Goal: Information Seeking & Learning: Find specific fact

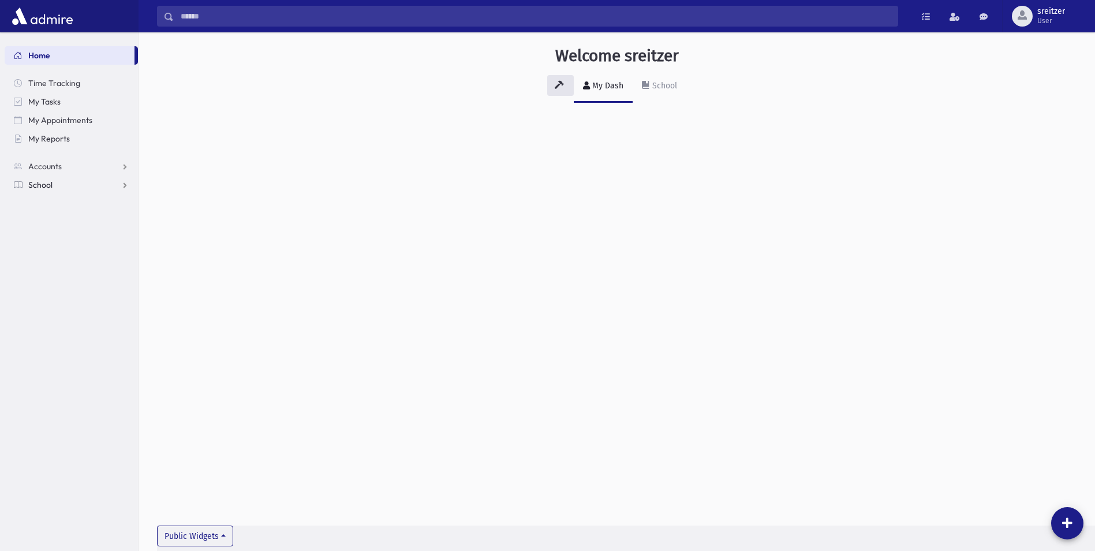
click at [36, 183] on span "School" at bounding box center [40, 185] width 24 height 10
click at [50, 203] on span "Students" at bounding box center [51, 203] width 32 height 10
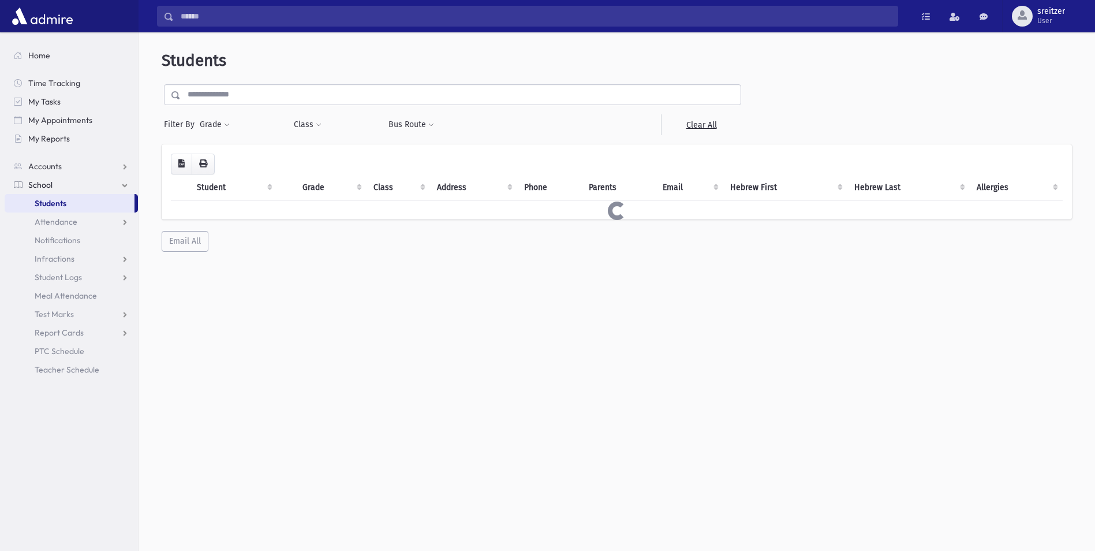
drag, startPoint x: 236, startPoint y: 99, endPoint x: 238, endPoint y: 92, distance: 7.7
click at [236, 96] on input "text" at bounding box center [461, 94] width 560 height 21
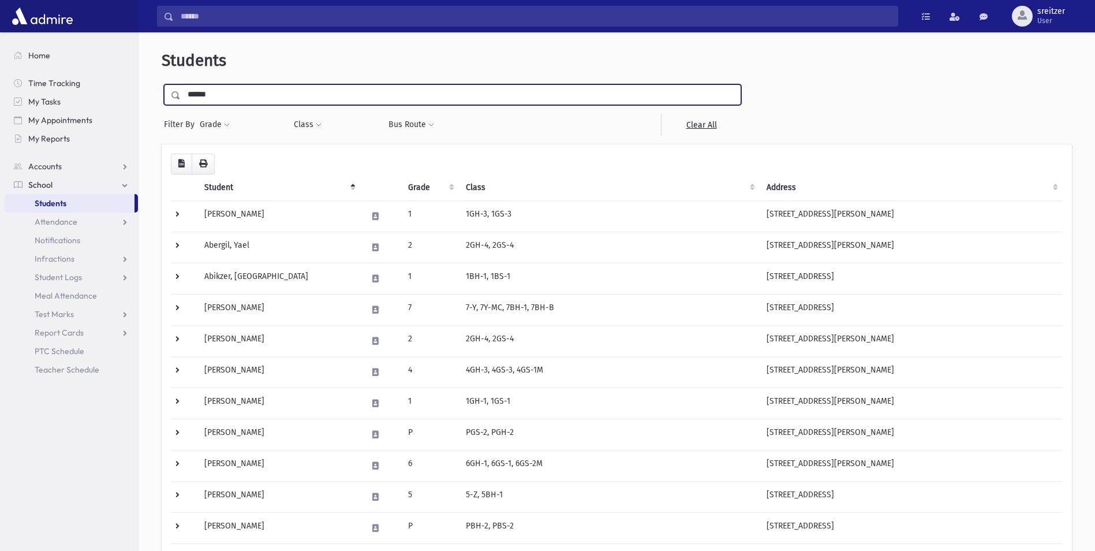
type input "******"
click at [162, 84] on input "submit" at bounding box center [178, 92] width 32 height 16
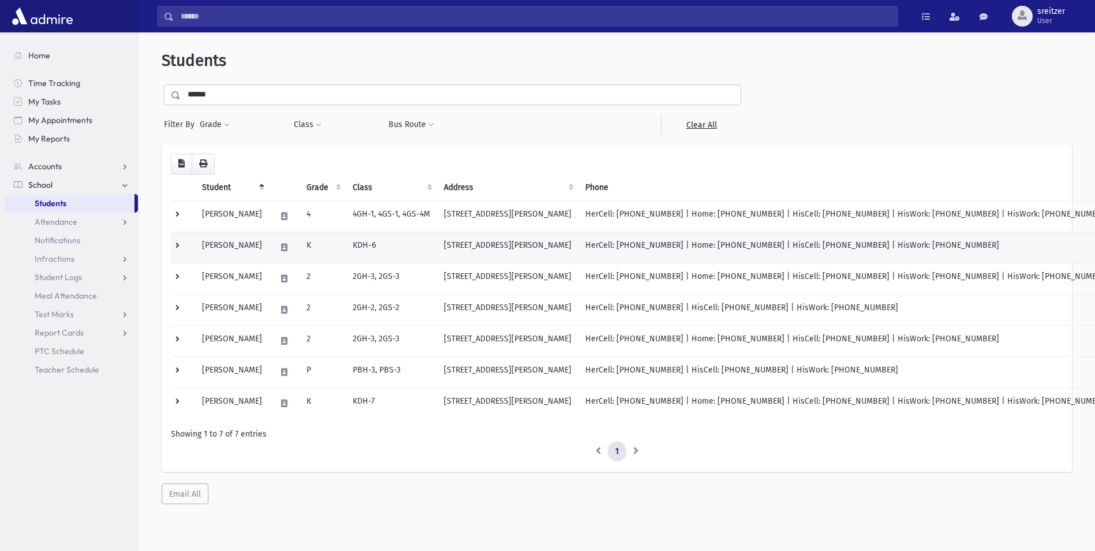
click at [226, 252] on td "Blisko, Binyomin" at bounding box center [232, 246] width 74 height 31
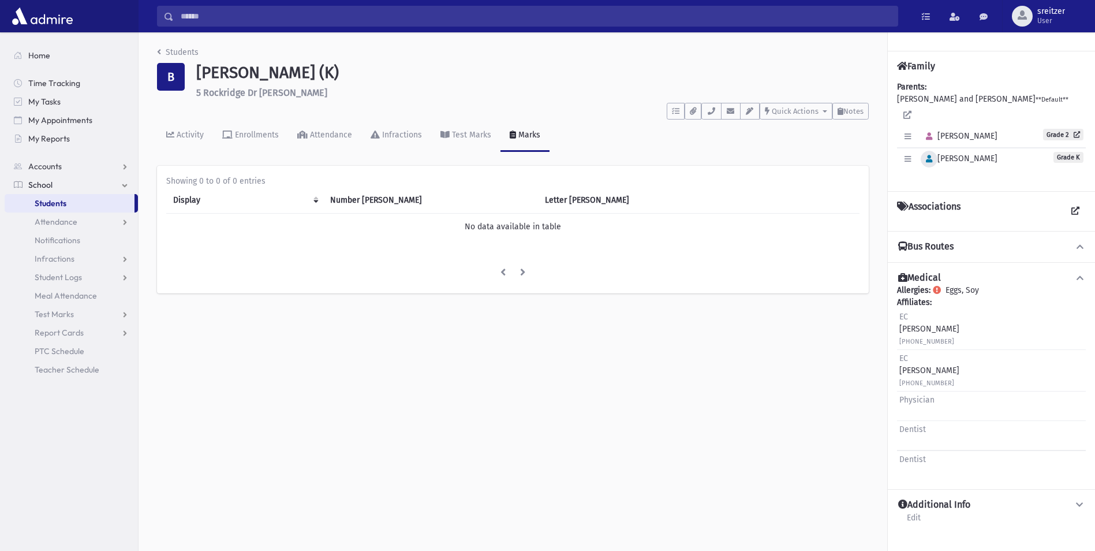
click at [926, 155] on icon "button" at bounding box center [929, 159] width 6 height 8
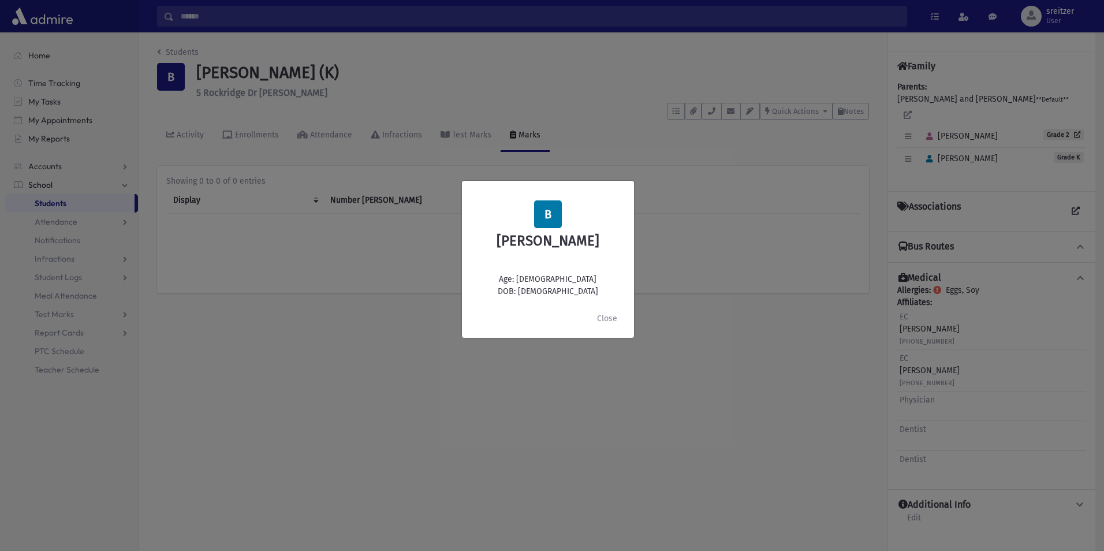
click at [611, 130] on div "B Binyomin Blisko Age: 4 DOB: 9/24/2020 Close" at bounding box center [552, 275] width 1104 height 551
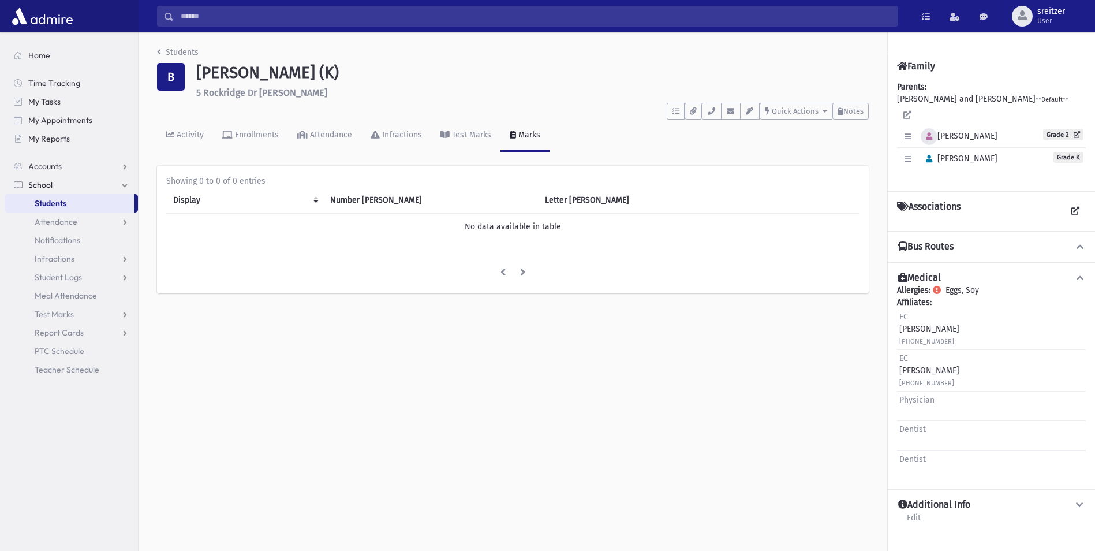
click at [926, 133] on icon "button" at bounding box center [929, 137] width 6 height 8
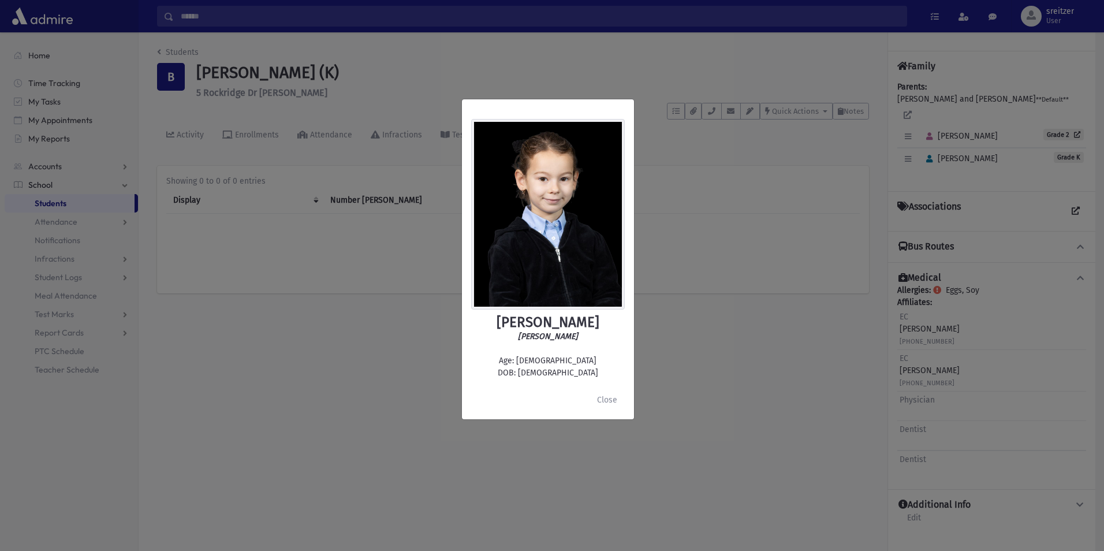
click at [167, 55] on div "Miriam Blisko מרים בליסקא Age: 7 DOB: 6/19/2018 Close" at bounding box center [552, 275] width 1104 height 551
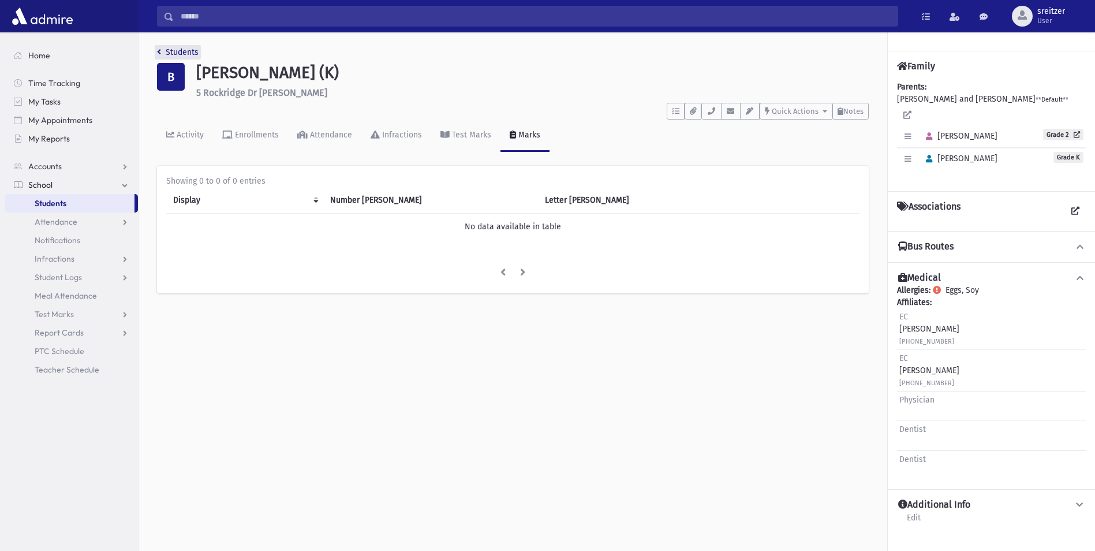
click at [171, 52] on link "Students" at bounding box center [178, 52] width 42 height 10
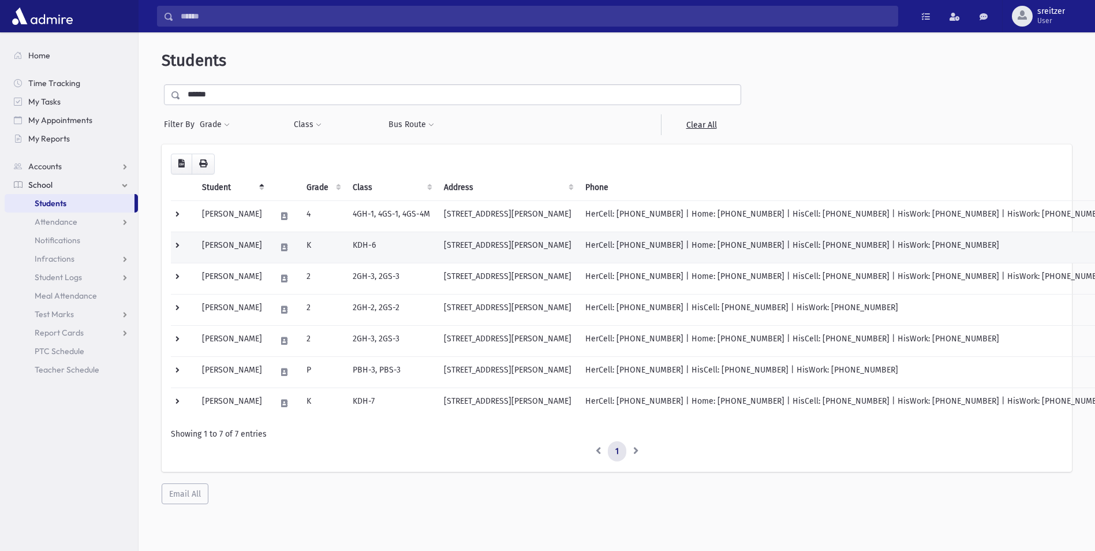
click at [248, 250] on td "Blisko, Binyomin" at bounding box center [232, 246] width 74 height 31
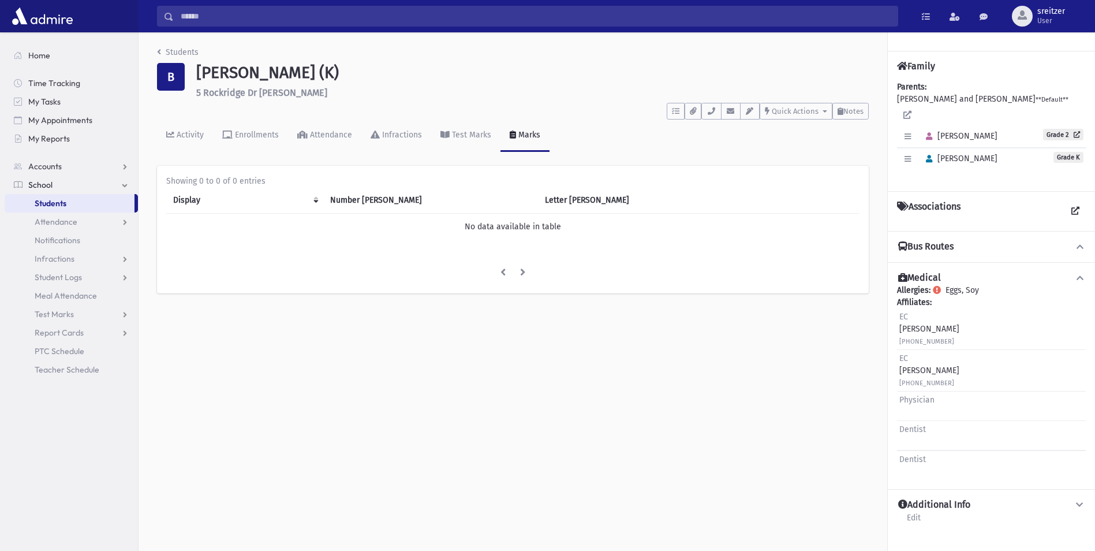
click at [1065, 152] on span "Grade K" at bounding box center [1068, 157] width 30 height 11
drag, startPoint x: 1065, startPoint y: 144, endPoint x: 1010, endPoint y: 146, distance: 54.9
click at [1010, 148] on div "Edit Individual Delete Individual Set Primary Binyomin Grade K" at bounding box center [991, 159] width 189 height 22
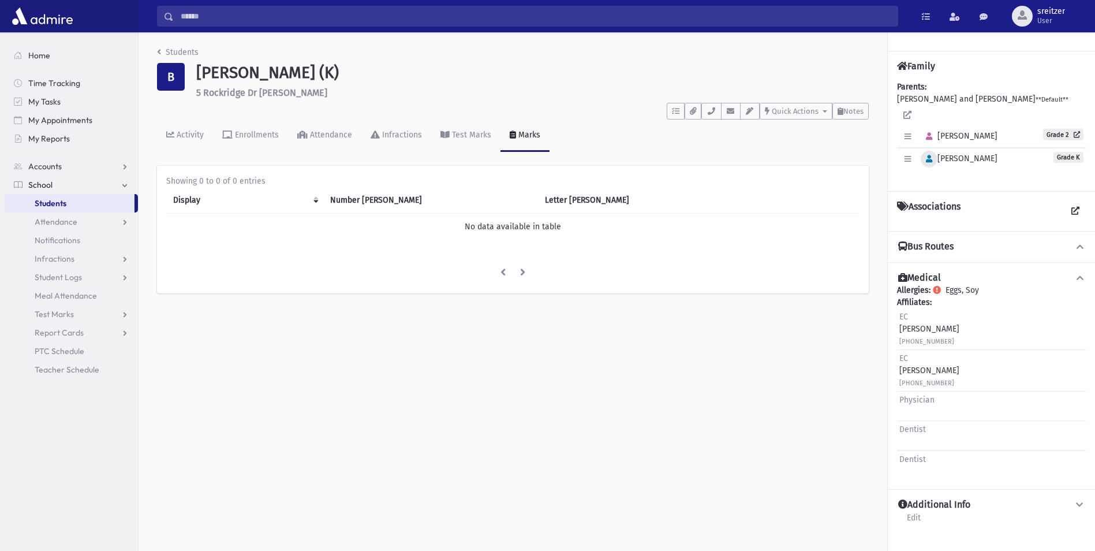
click at [929, 155] on icon "button" at bounding box center [929, 159] width 6 height 8
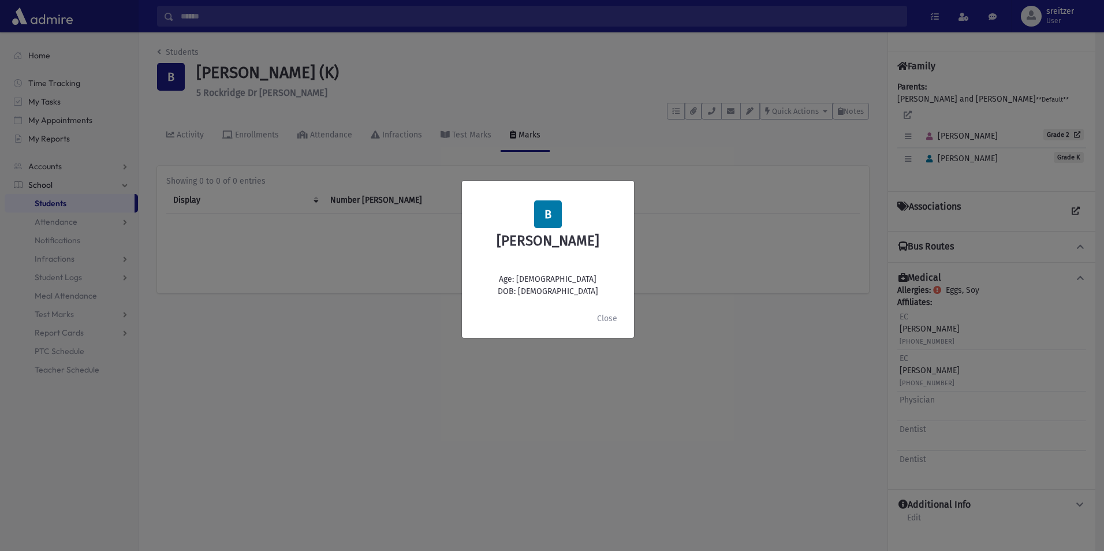
click at [575, 109] on div "B Binyomin Blisko Age: 4 DOB: 9/24/2020 Close" at bounding box center [552, 275] width 1104 height 551
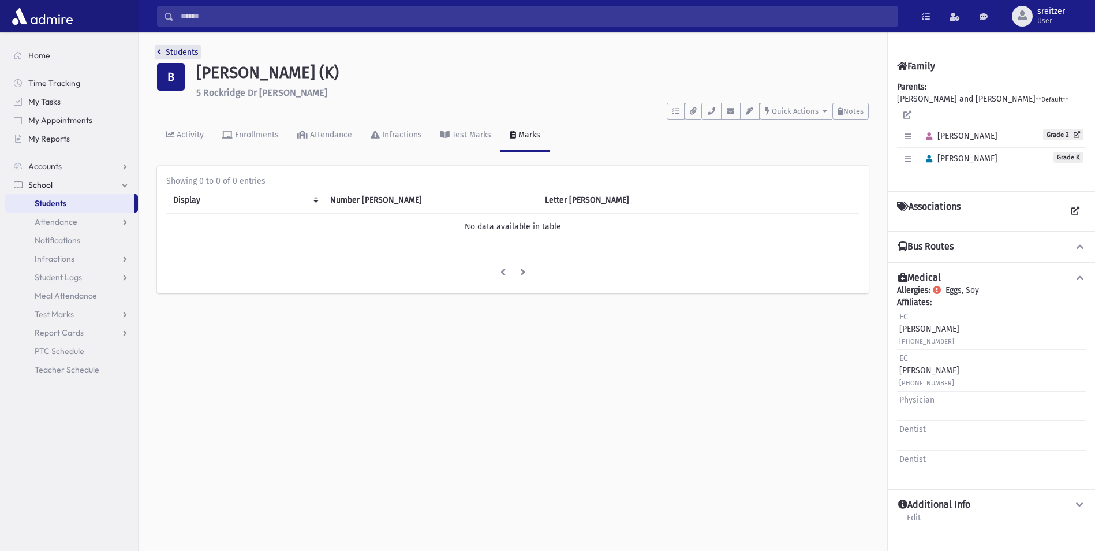
click at [188, 48] on link "Students" at bounding box center [178, 52] width 42 height 10
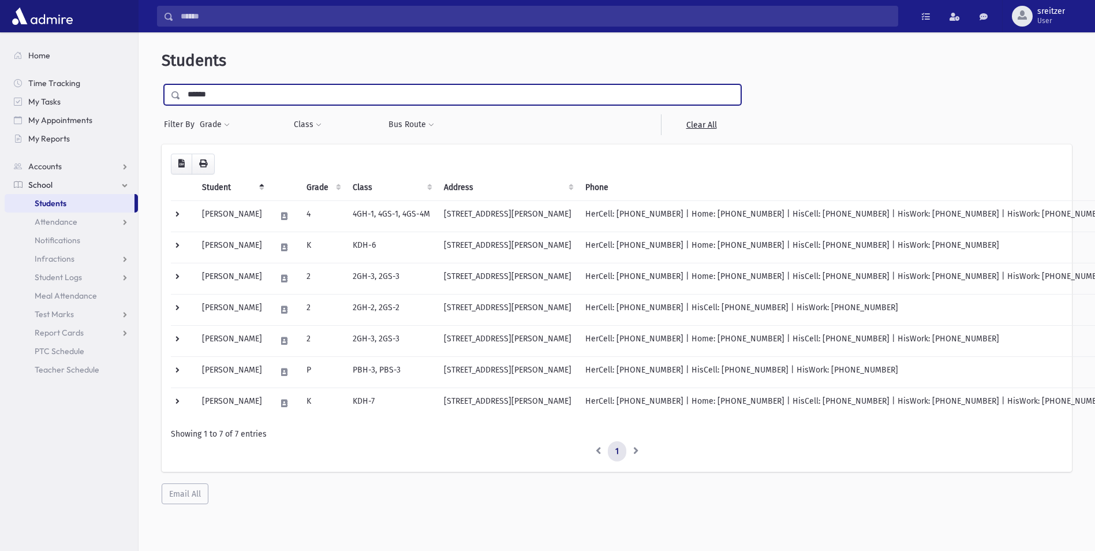
drag, startPoint x: 252, startPoint y: 95, endPoint x: 0, endPoint y: 103, distance: 251.8
click at [0, 103] on html "Search Results All Accounts Students" at bounding box center [547, 275] width 1095 height 551
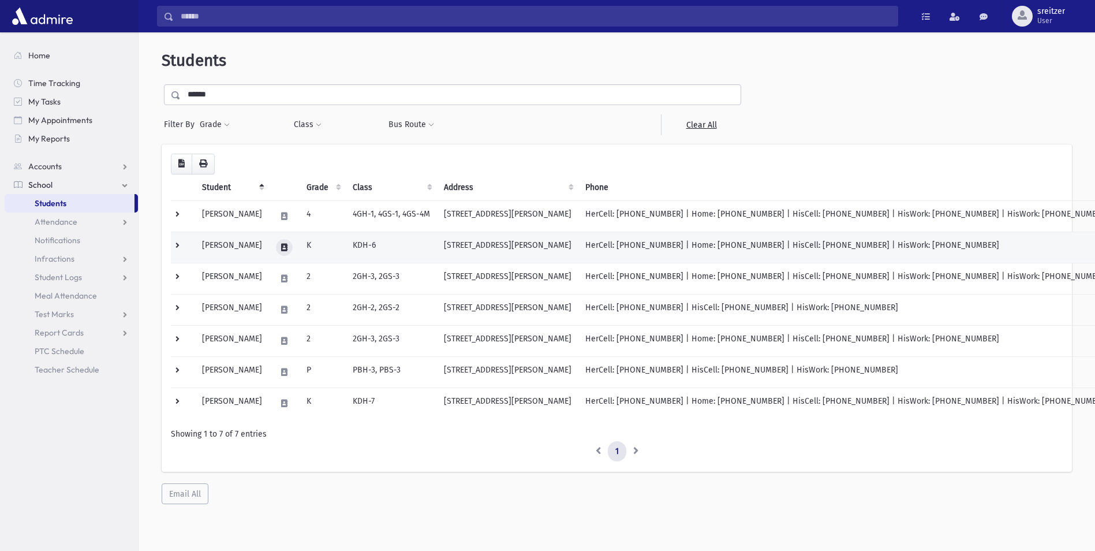
click at [282, 245] on icon at bounding box center [284, 248] width 6 height 8
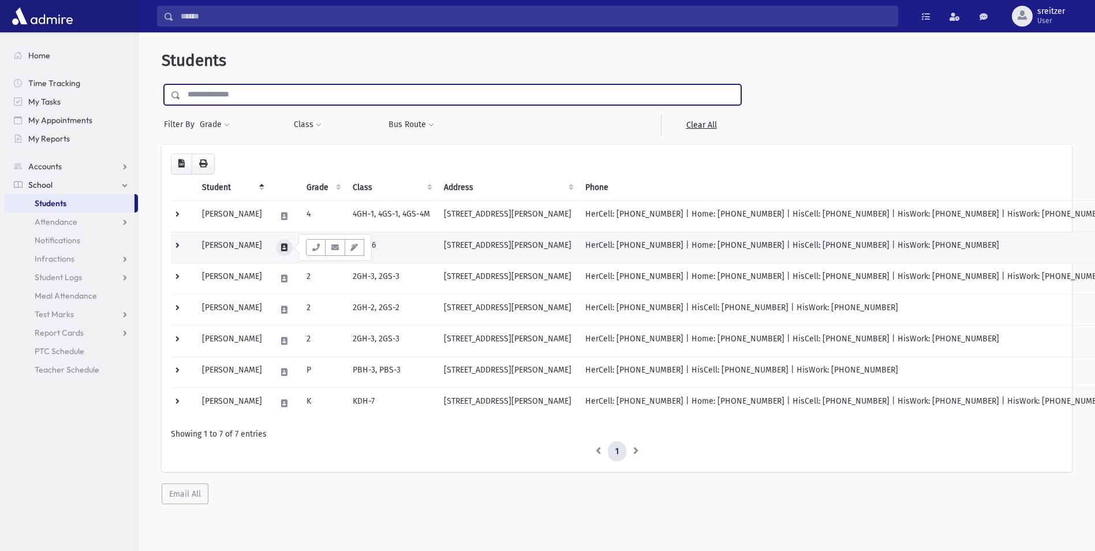
click at [282, 245] on button at bounding box center [284, 247] width 17 height 17
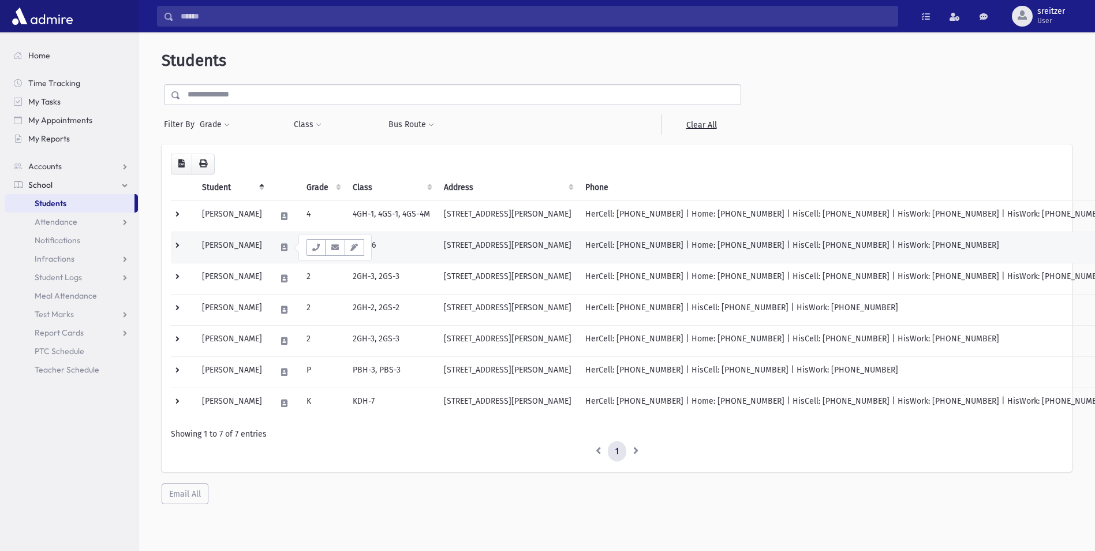
click at [388, 244] on td "KDH-6" at bounding box center [391, 246] width 91 height 31
